Goal: Information Seeking & Learning: Learn about a topic

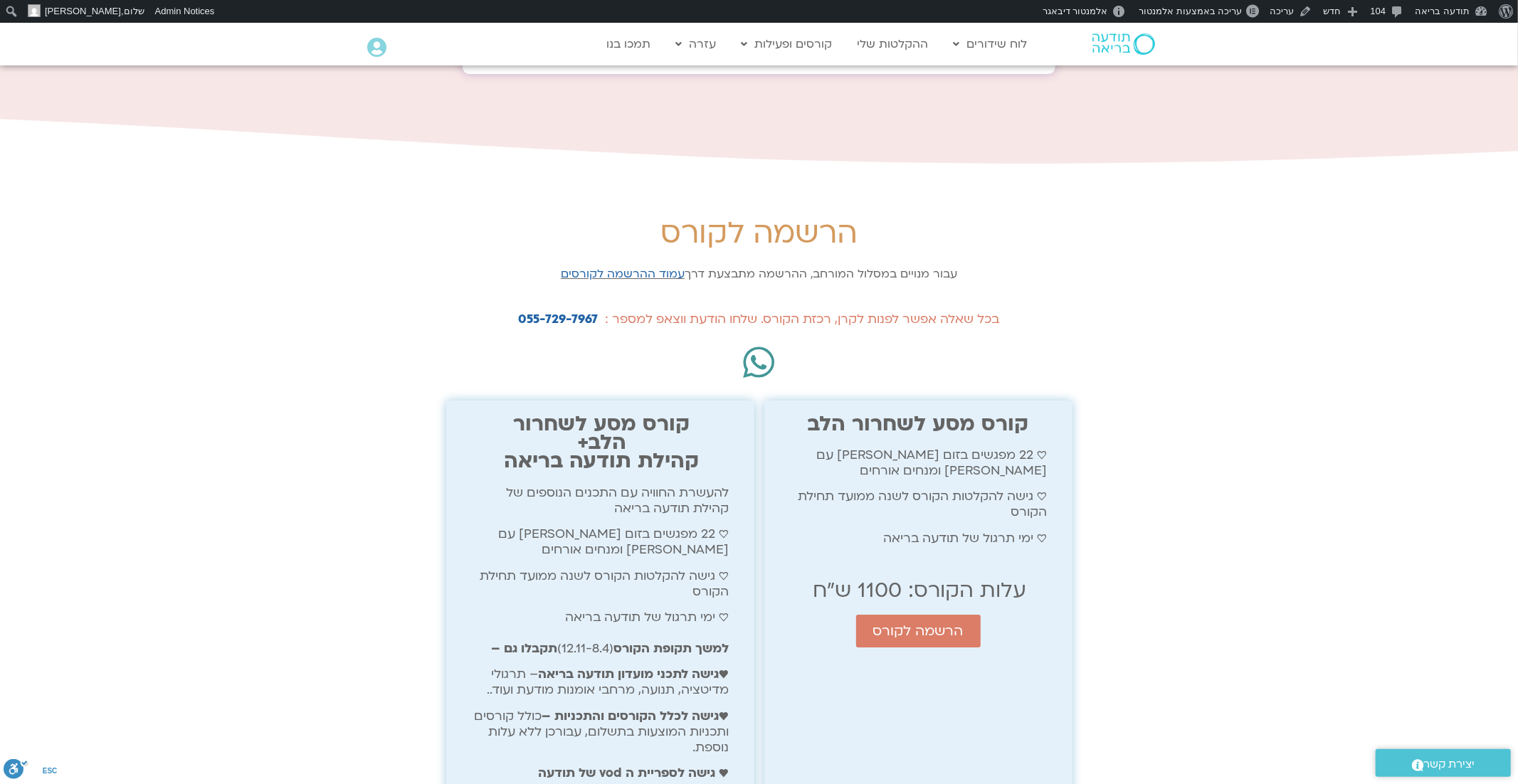
scroll to position [3928, 0]
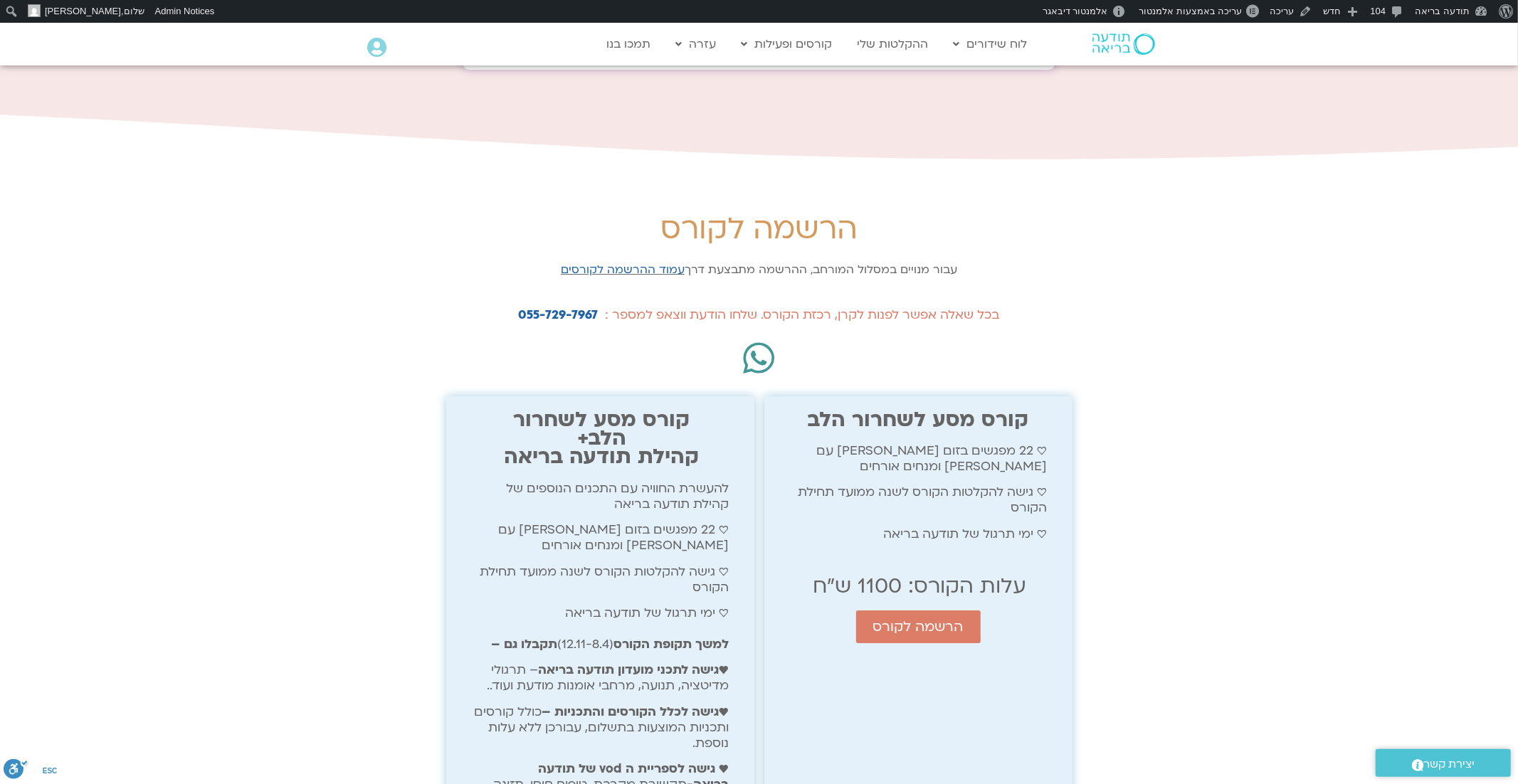
click at [1221, 370] on section "הרשמה לקורס עבור מנויים במסלול המורחב, ההרשמה מתבצעת דרך עמוד ההרשמה לקורסים בכ…" at bounding box center [759, 567] width 1518 height 795
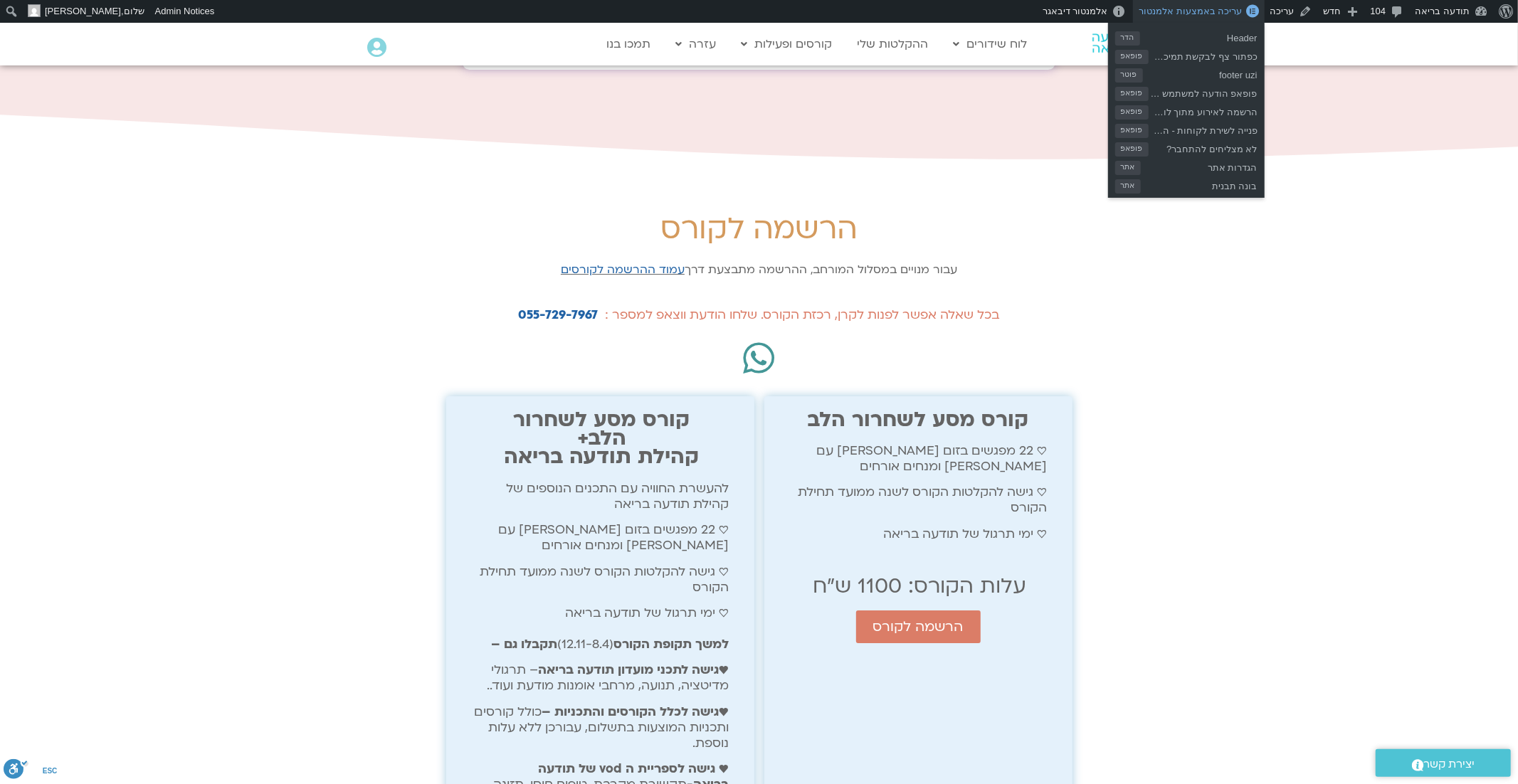
click at [1223, 12] on span "עריכה באמצעות אלמנטור" at bounding box center [1190, 11] width 103 height 11
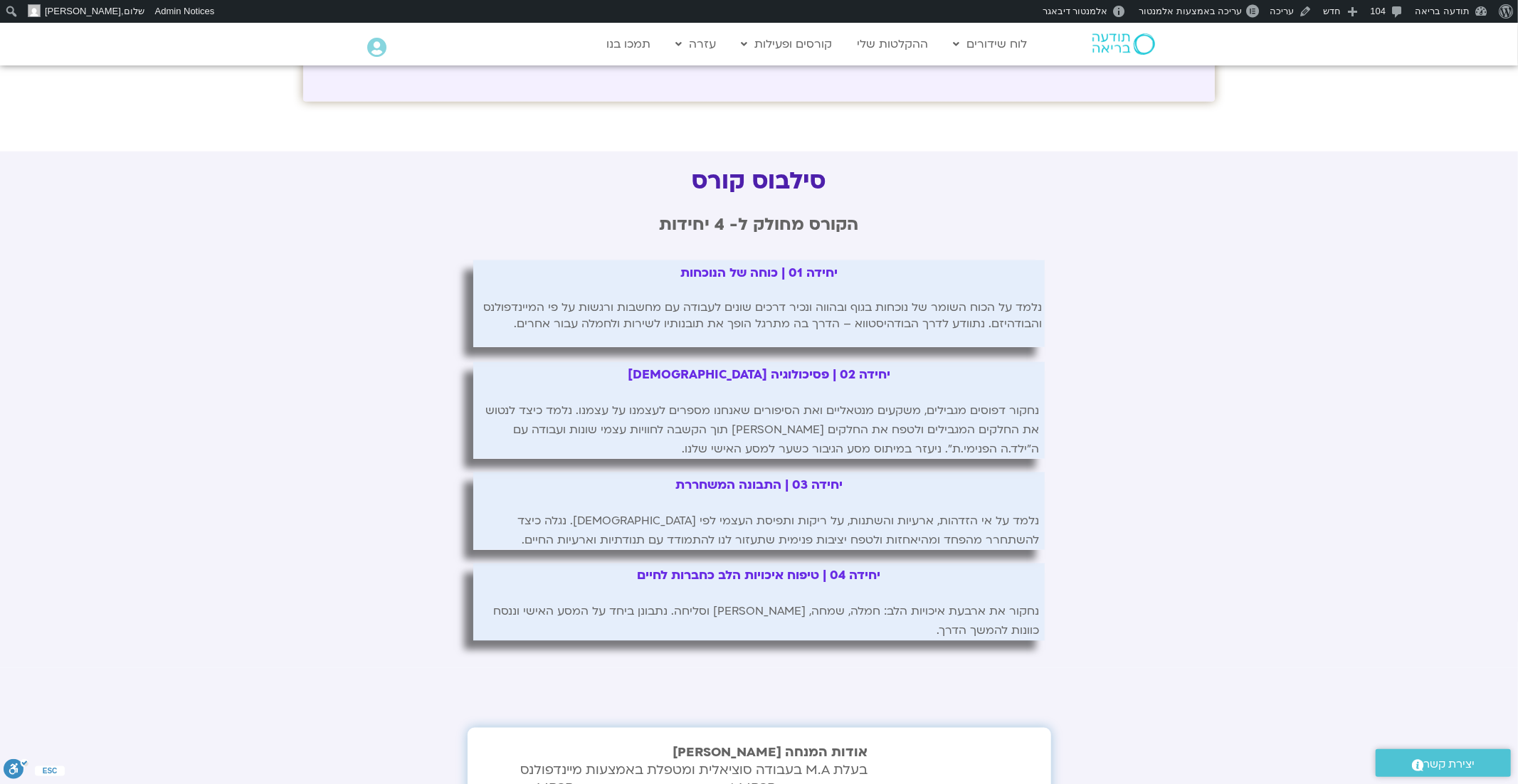
scroll to position [1619, 0]
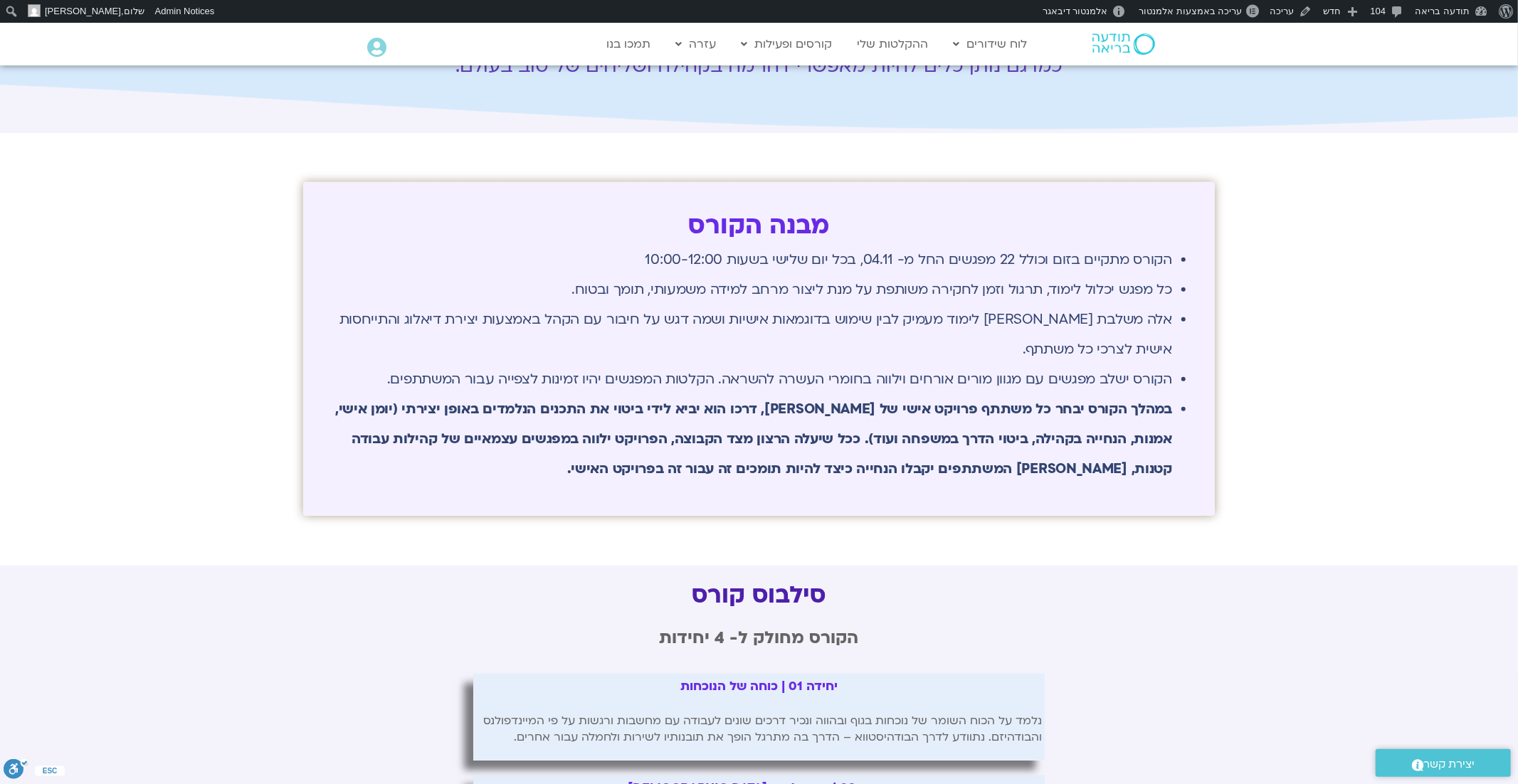
scroll to position [1051, 0]
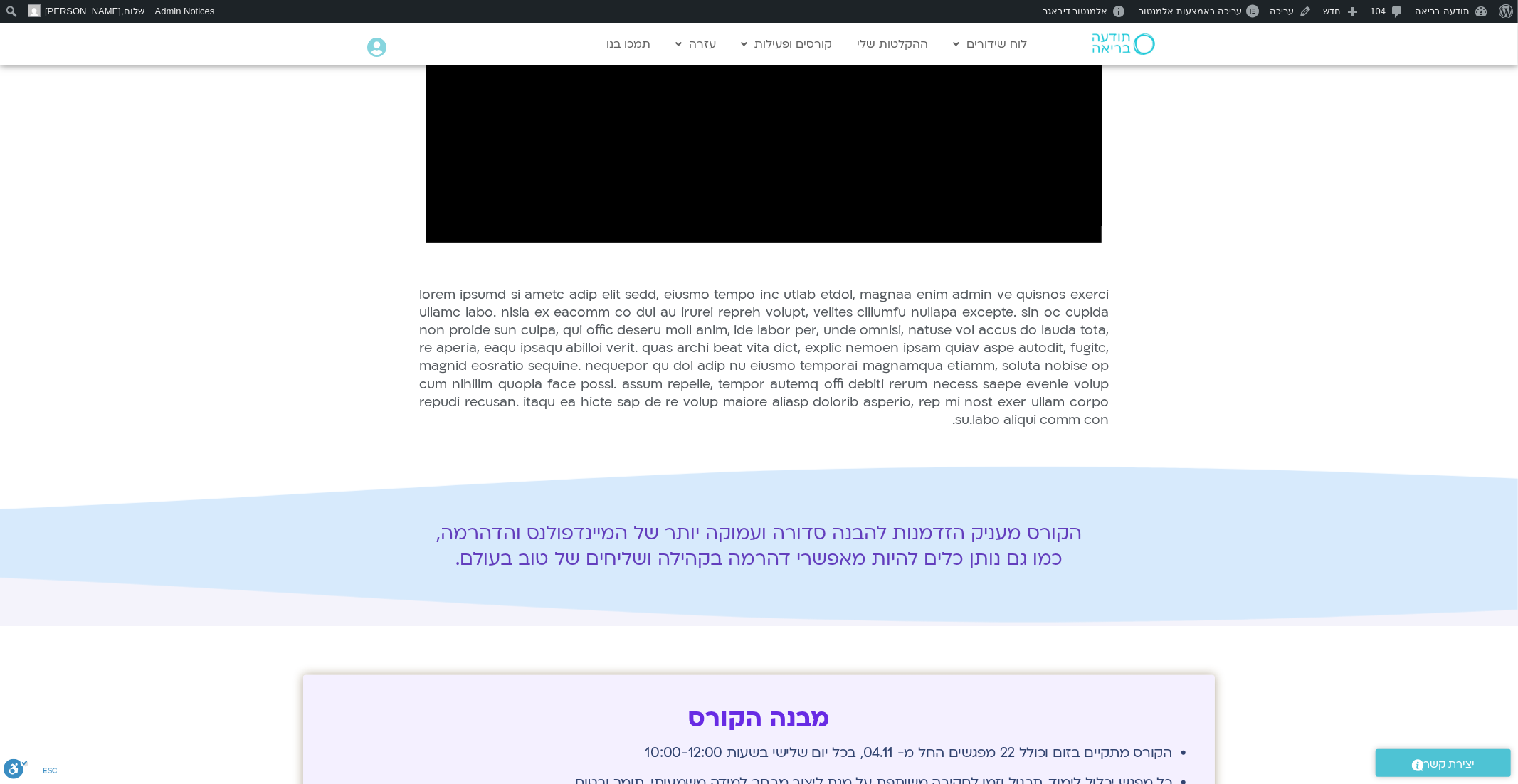
scroll to position [665, 0]
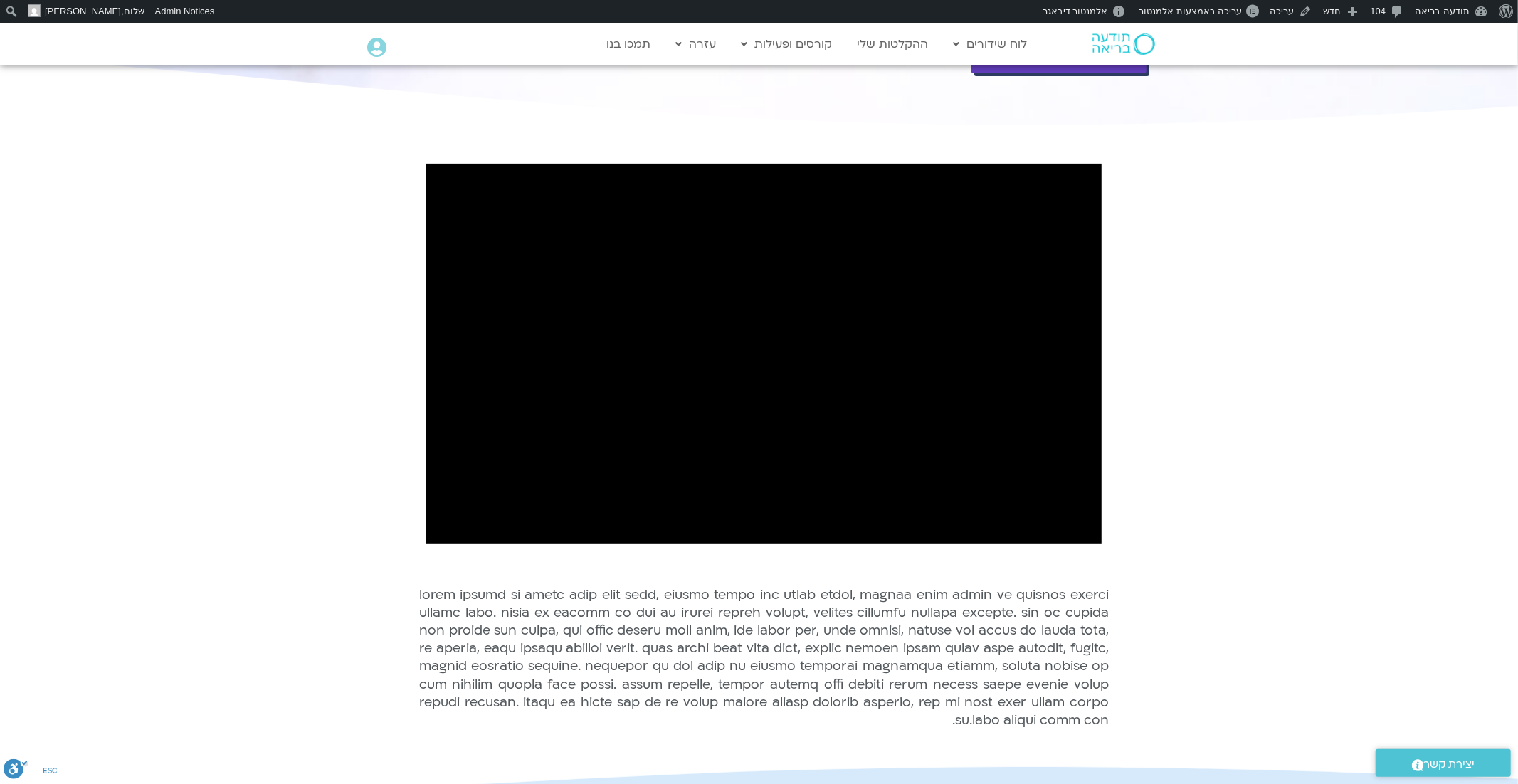
scroll to position [289, 0]
